Goal: Task Accomplishment & Management: Use online tool/utility

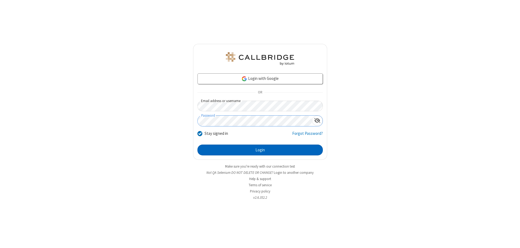
click at [260, 150] on button "Login" at bounding box center [260, 150] width 125 height 11
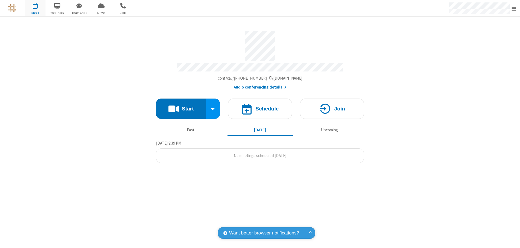
click at [181, 106] on button "Start" at bounding box center [181, 109] width 50 height 20
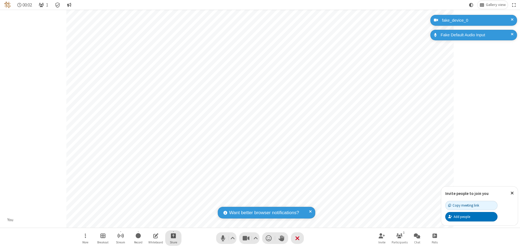
click at [173, 236] on span "Start sharing" at bounding box center [173, 236] width 5 height 7
click at [152, 223] on span "Share my screen" at bounding box center [152, 223] width 6 height 5
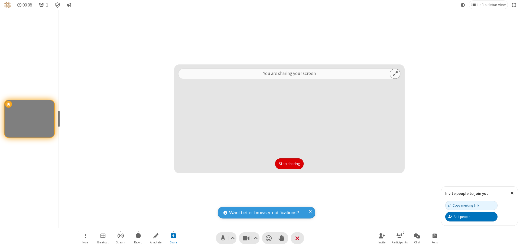
click at [289, 164] on button "Stop sharing" at bounding box center [289, 164] width 28 height 11
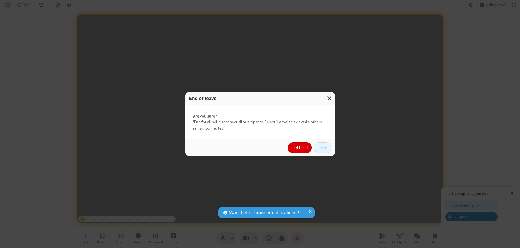
click at [300, 148] on button "End for all" at bounding box center [300, 148] width 24 height 11
